Goal: Task Accomplishment & Management: Use online tool/utility

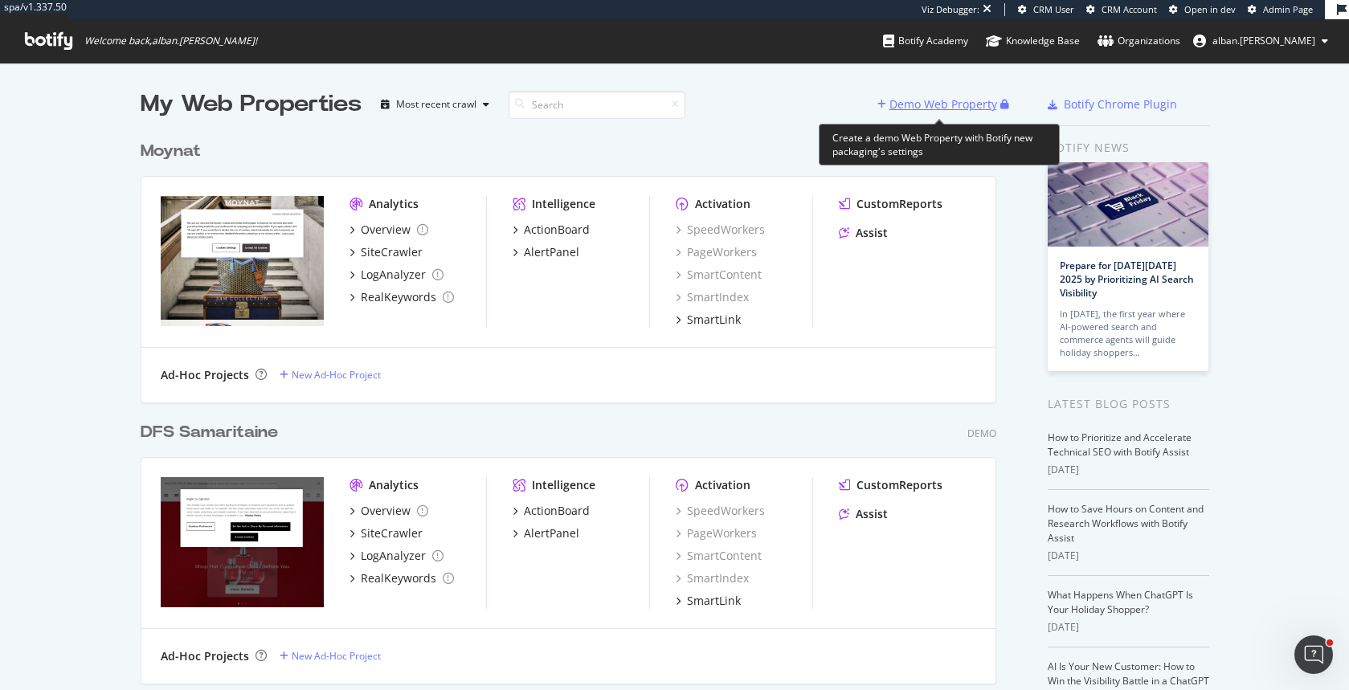
click at [958, 100] on div "Demo Web Property" at bounding box center [943, 104] width 108 height 16
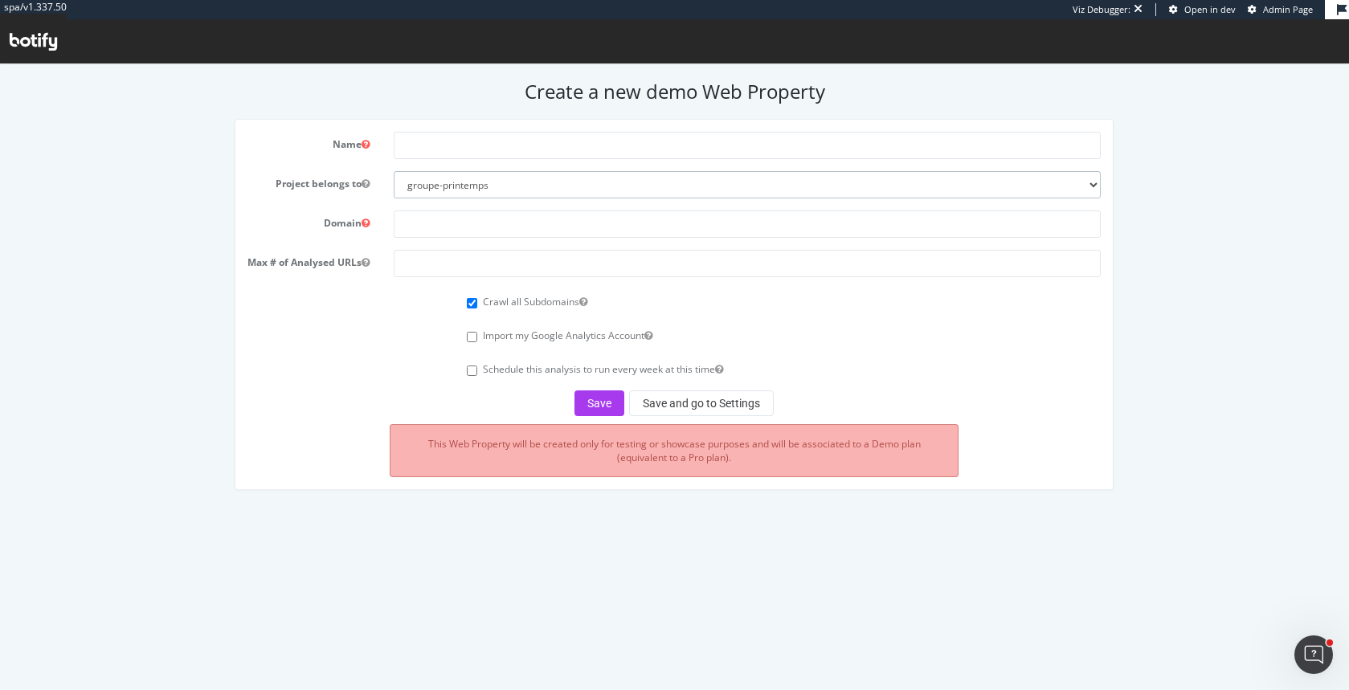
click at [952, 184] on select "groupe-printemps inditex remy-cointreau bnp-paribas-cardif-0124 albanruelle-org…" at bounding box center [747, 184] width 707 height 27
select select "41058"
click at [394, 171] on select "groupe-printemps inditex remy-cointreau bnp-paribas-cardif-0124 albanruelle-org…" at bounding box center [747, 184] width 707 height 27
click at [655, 148] on input "text" at bounding box center [747, 145] width 707 height 27
type input "Amadeus"
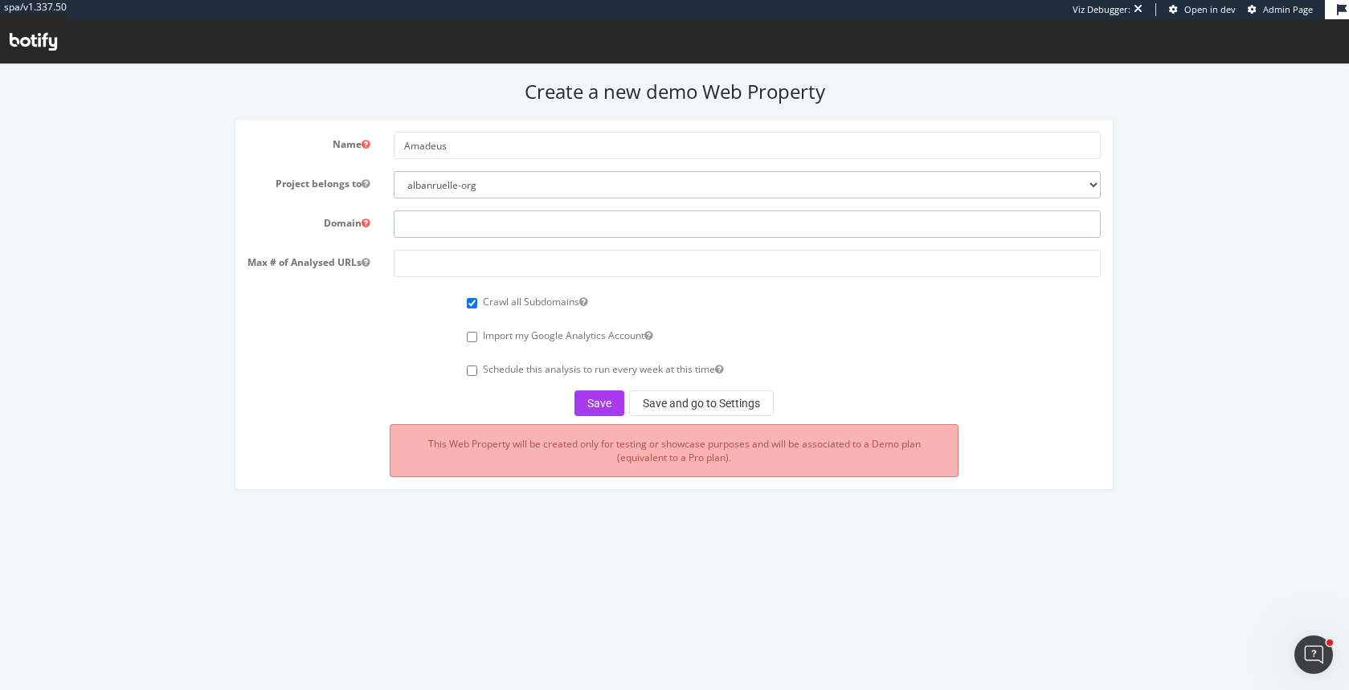
click at [558, 225] on input "text" at bounding box center [747, 223] width 707 height 27
click at [443, 225] on input "www." at bounding box center [747, 223] width 707 height 27
paste input "https://amadeus.com/"
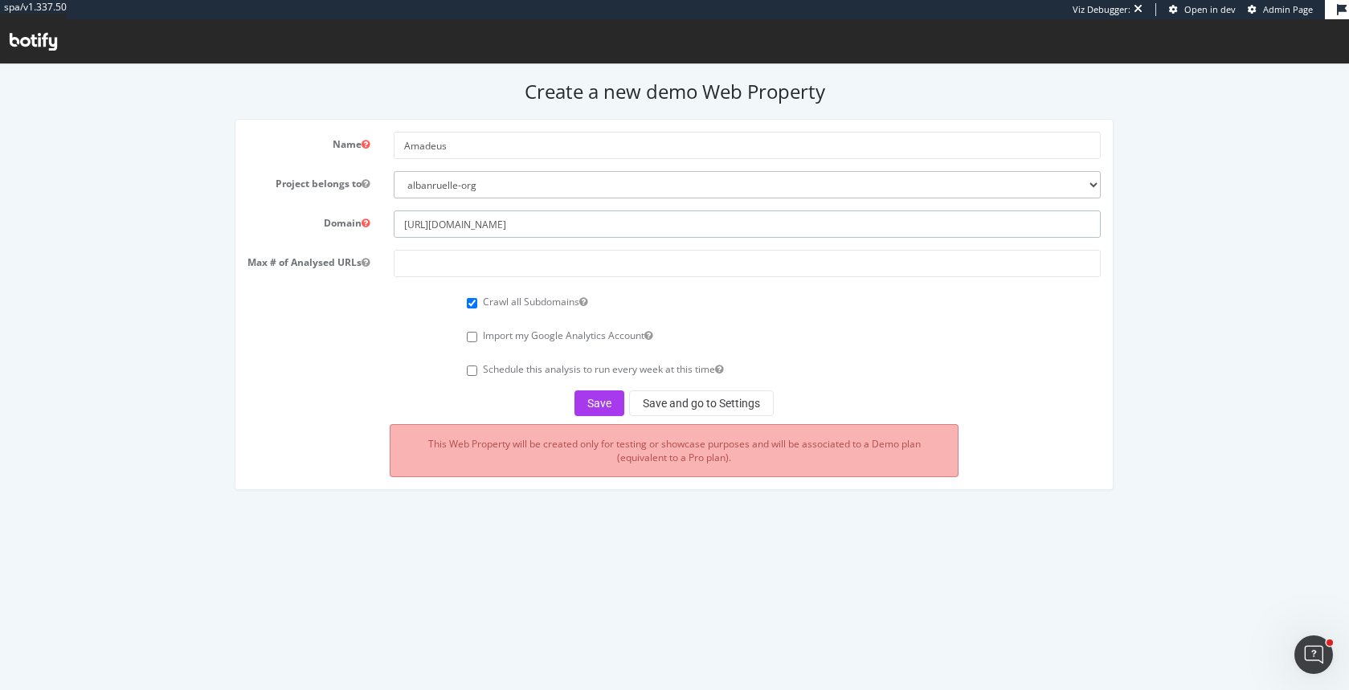
type input "https://amadeus.com/"
click at [459, 267] on input "number" at bounding box center [747, 263] width 707 height 27
type input "10000"
click at [604, 401] on button "Save" at bounding box center [599, 403] width 50 height 26
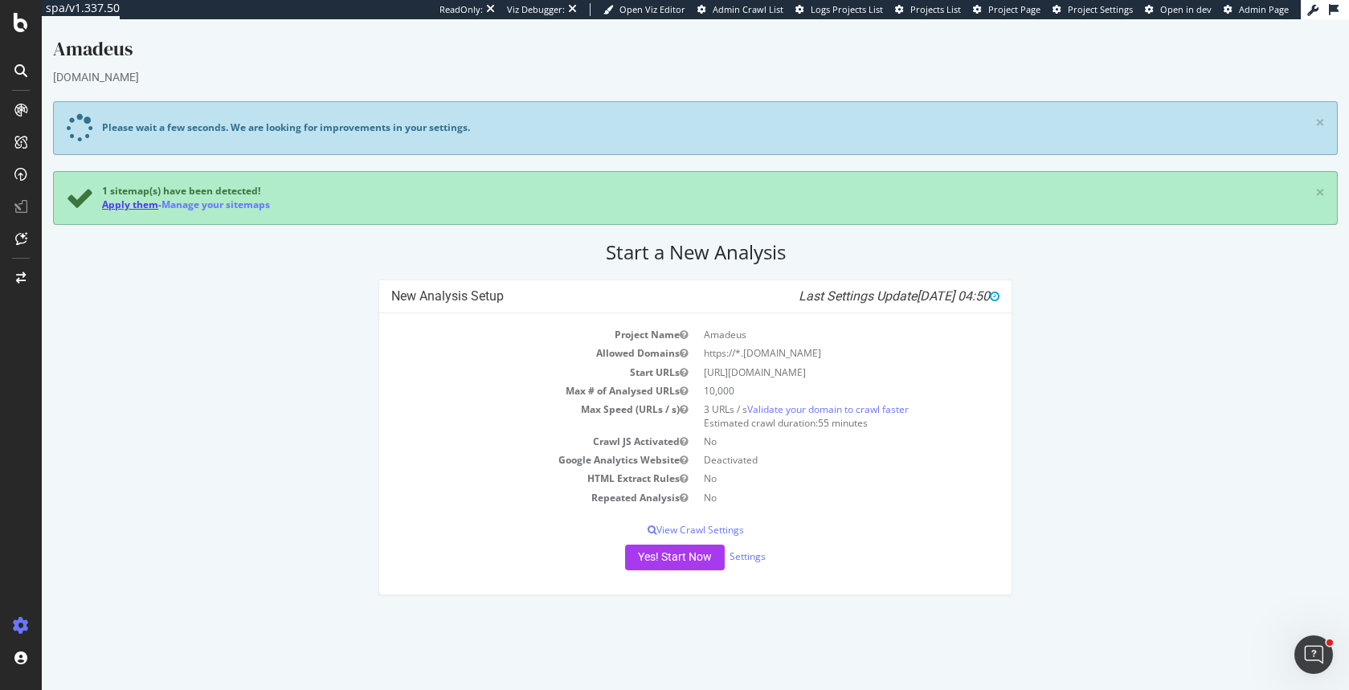
click at [133, 203] on link "Apply them" at bounding box center [130, 205] width 56 height 14
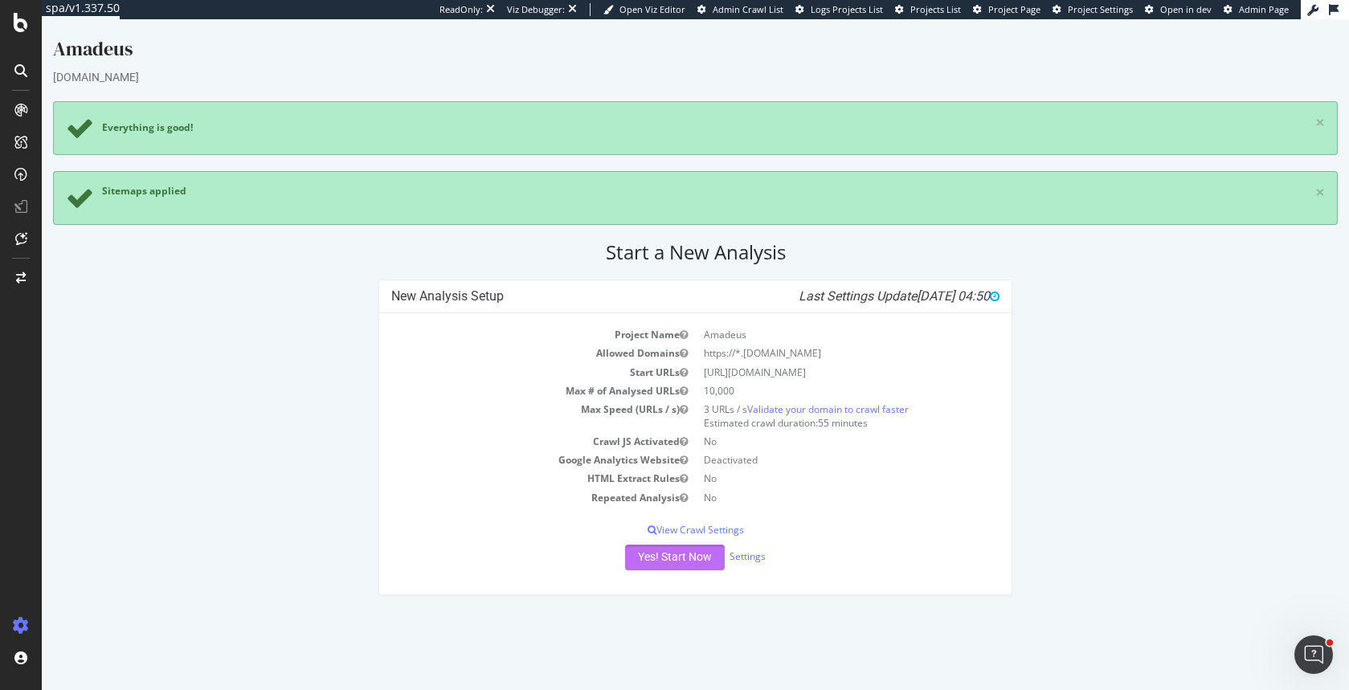
click at [692, 557] on button "Yes! Start Now" at bounding box center [675, 558] width 100 height 26
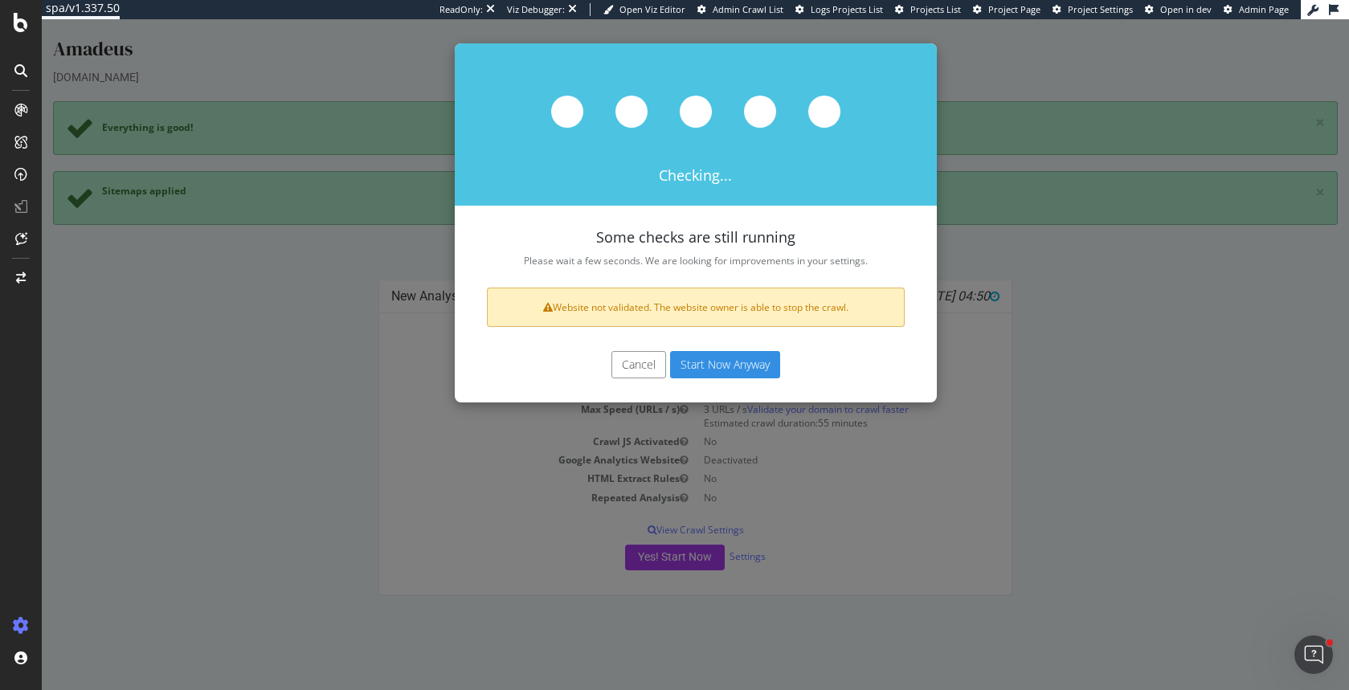
click at [726, 366] on button "Start Now Anyway" at bounding box center [725, 364] width 110 height 27
